Goal: Task Accomplishment & Management: Use online tool/utility

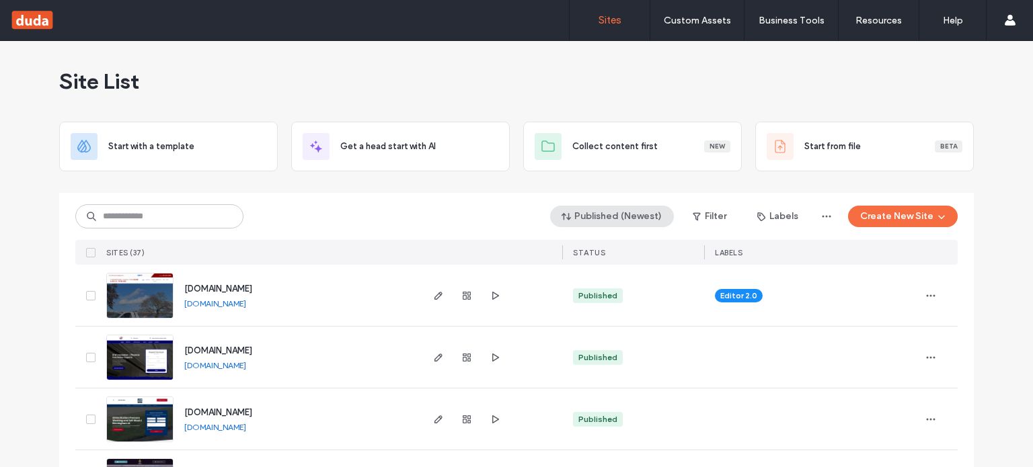
click at [606, 218] on button "Published (Newest)" at bounding box center [612, 217] width 124 height 22
click at [612, 295] on div "Created" at bounding box center [613, 297] width 120 height 26
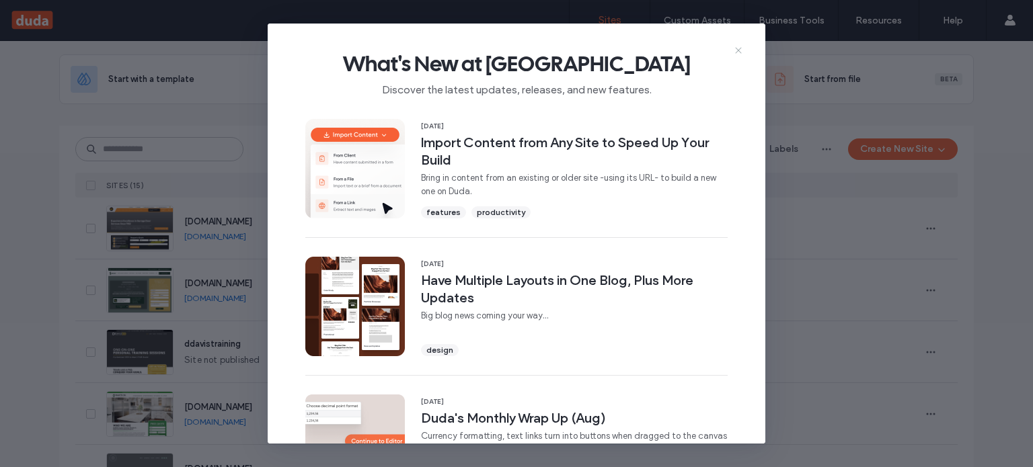
click at [737, 50] on use at bounding box center [738, 50] width 6 height 6
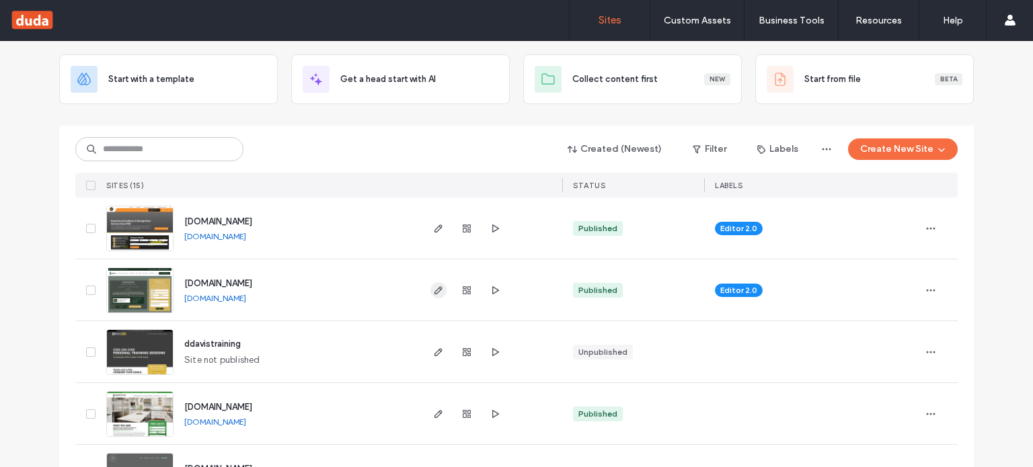
click at [434, 289] on use "button" at bounding box center [438, 290] width 8 height 8
